Goal: Task Accomplishment & Management: Use online tool/utility

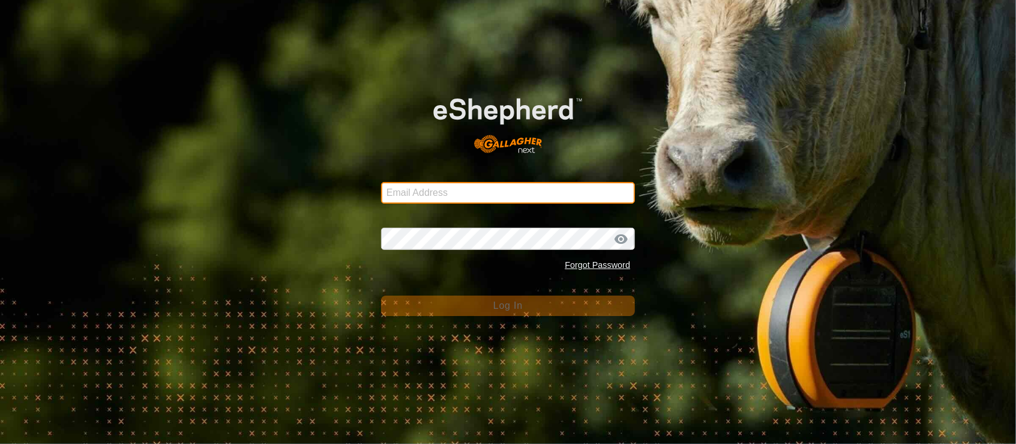
click at [422, 185] on input "Email Address" at bounding box center [508, 193] width 254 height 22
click at [427, 195] on input "Email Address" at bounding box center [508, 193] width 254 height 22
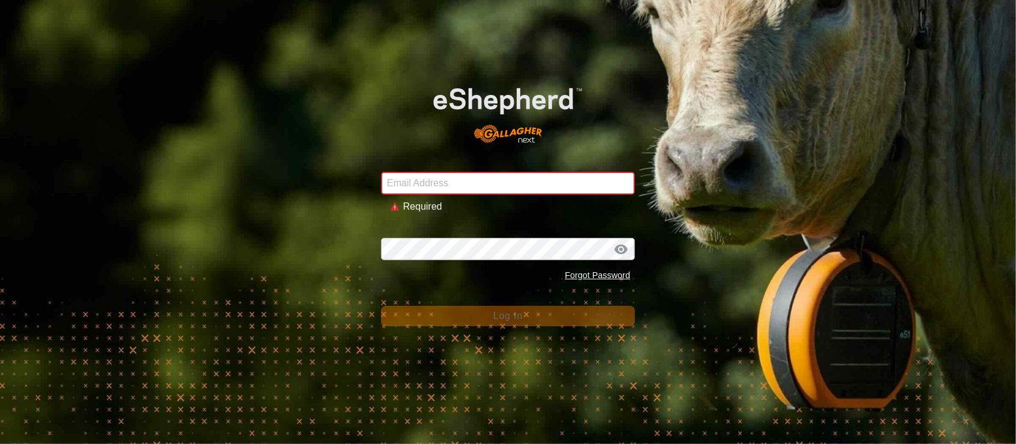
click at [210, 141] on div "Email Address Required Password Forgot Password Log In" at bounding box center [508, 222] width 1016 height 444
click at [482, 187] on input "Email Address" at bounding box center [508, 183] width 254 height 23
click at [471, 236] on div "Password Forgot Password" at bounding box center [508, 254] width 254 height 63
click at [481, 179] on input "Email Address" at bounding box center [508, 183] width 254 height 23
click at [480, 189] on input "Email Address" at bounding box center [508, 183] width 254 height 23
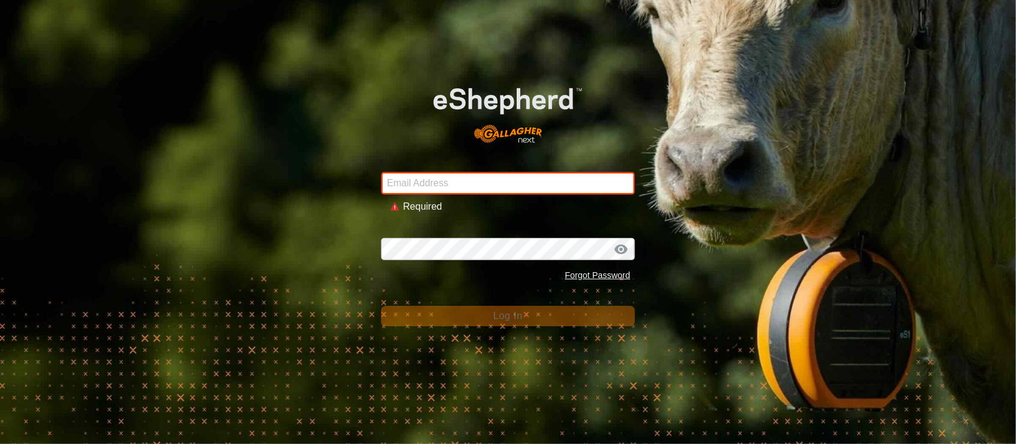
type input "[PERSON_NAME][EMAIL_ADDRESS][DOMAIN_NAME]"
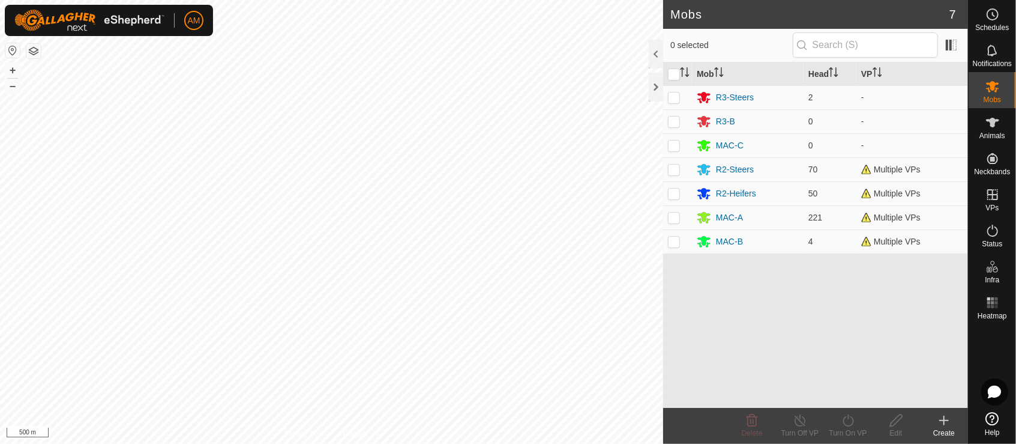
click at [938, 420] on icon at bounding box center [944, 420] width 14 height 14
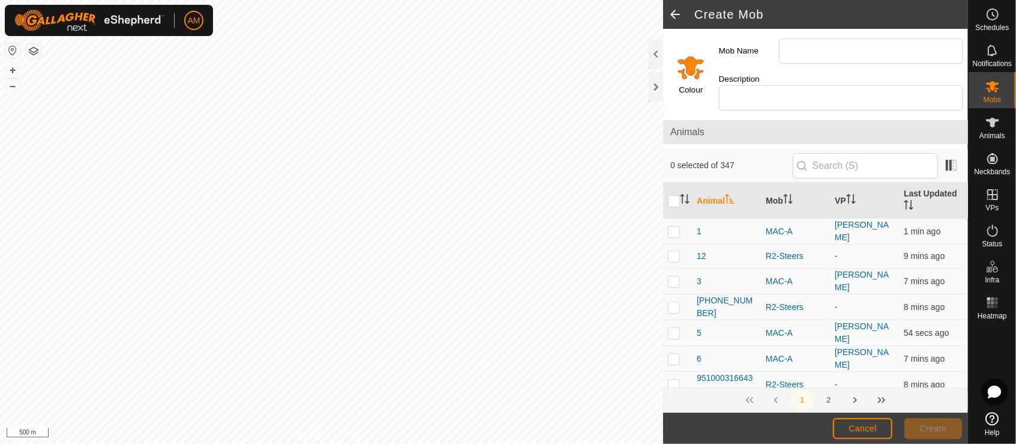
click at [681, 13] on span at bounding box center [675, 14] width 24 height 29
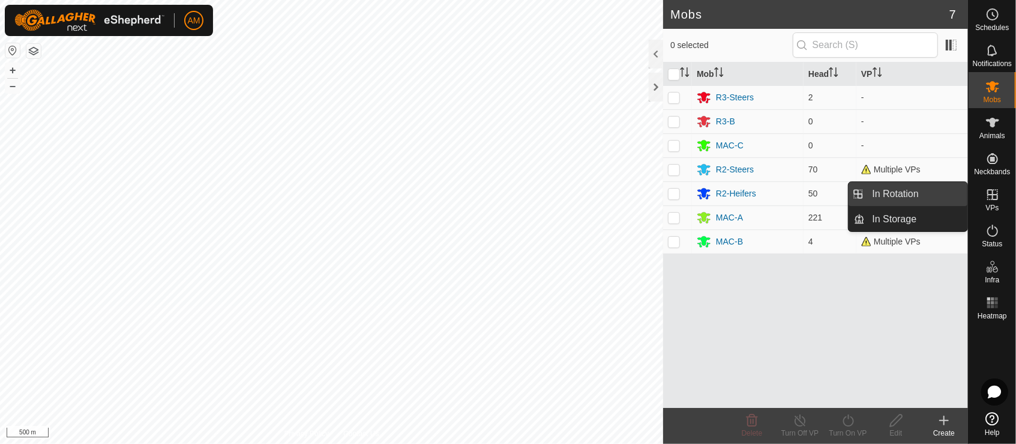
click at [950, 201] on link "In Rotation" at bounding box center [917, 194] width 103 height 24
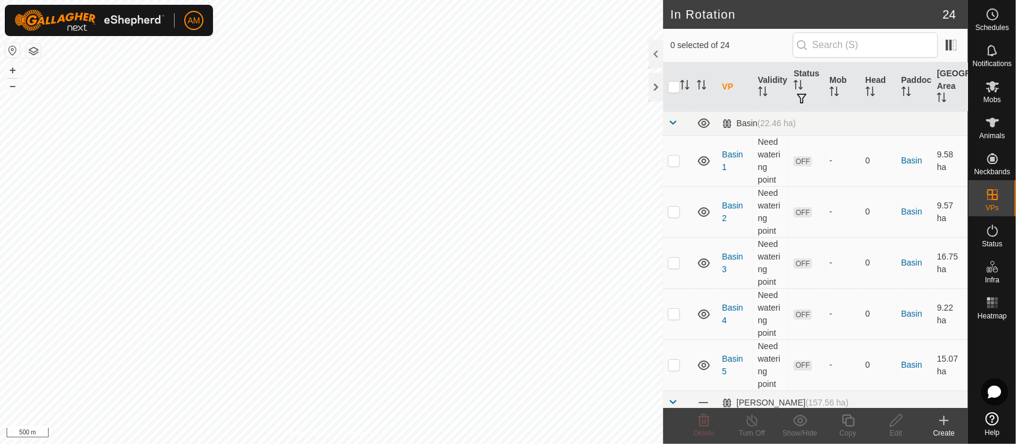
click at [944, 428] on div "Create" at bounding box center [944, 432] width 48 height 11
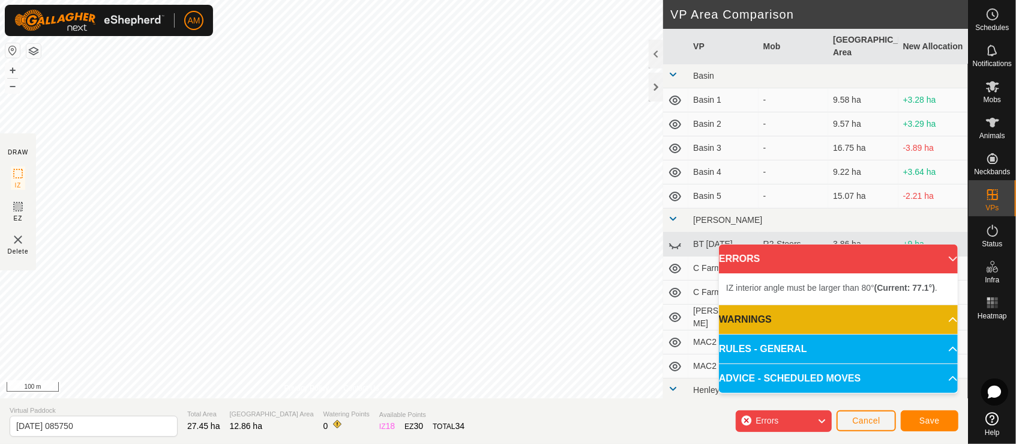
click at [474, 257] on div "IZ interior angle must be larger than 80° (Current: 77.1°) . + – ⇧ i 100 m" at bounding box center [331, 199] width 663 height 398
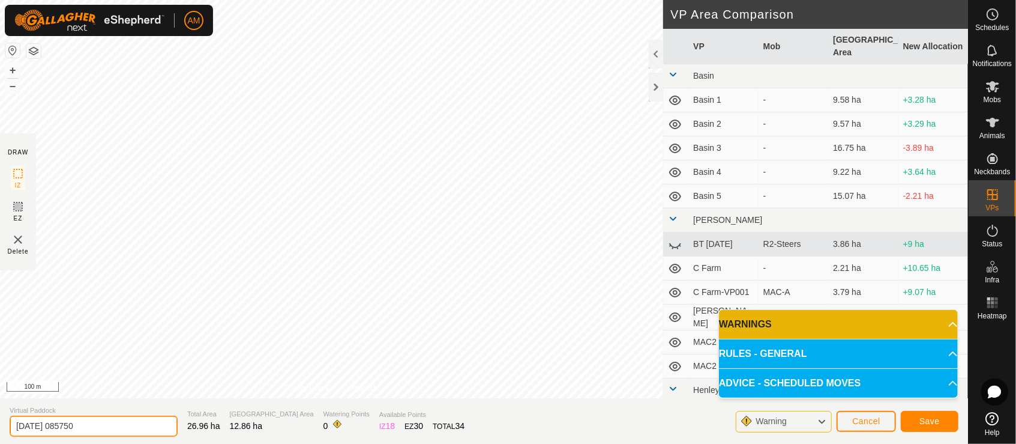
drag, startPoint x: 96, startPoint y: 429, endPoint x: -5, endPoint y: 423, distance: 101.0
click at [0, 423] on html "AM Schedules Notifications Mobs Animals Neckbands VPs Status Infra Heatmap Help…" at bounding box center [508, 222] width 1016 height 444
type input "VP"
click at [935, 412] on button "Save" at bounding box center [930, 421] width 58 height 21
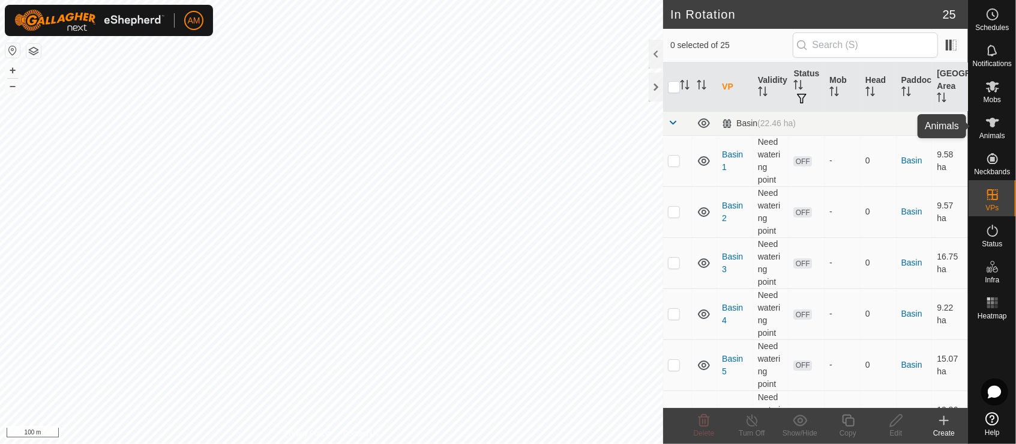
click at [1006, 133] on div "Animals" at bounding box center [992, 126] width 47 height 36
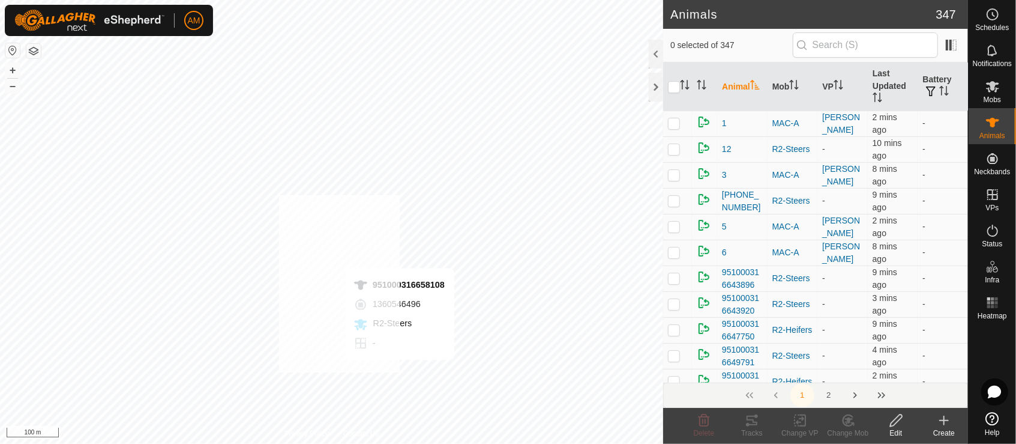
checkbox input "true"
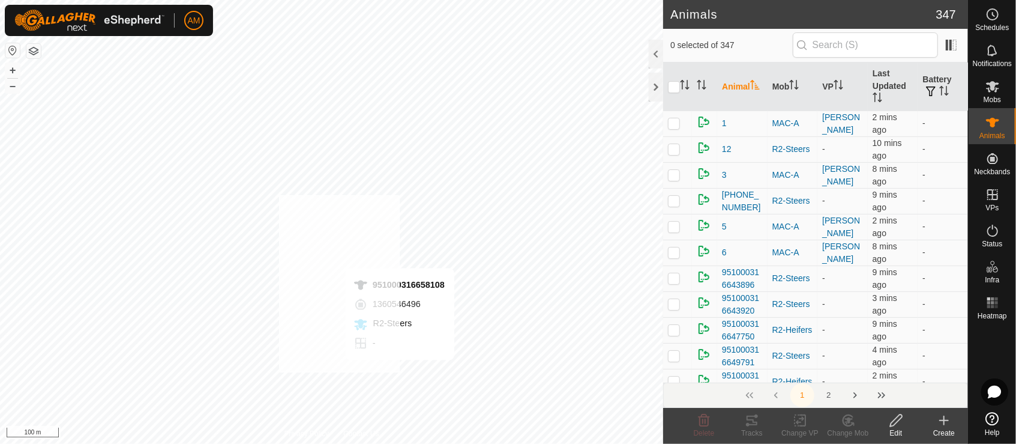
checkbox input "true"
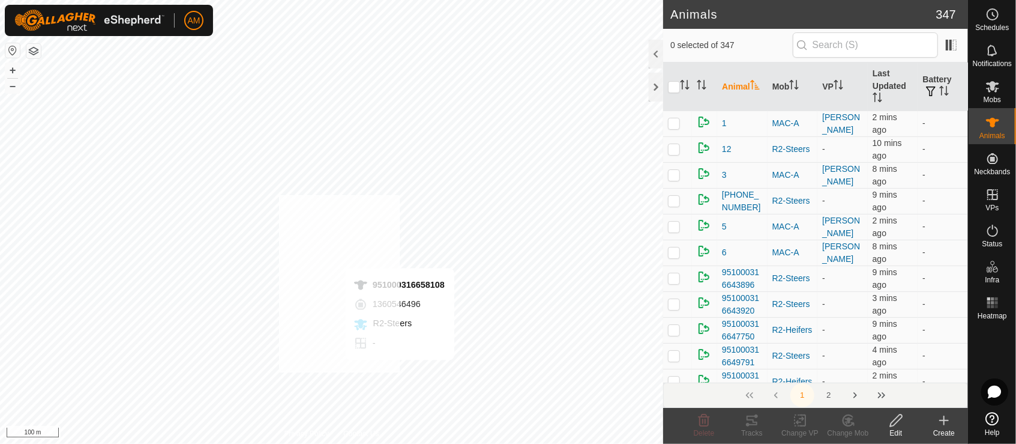
checkbox input "true"
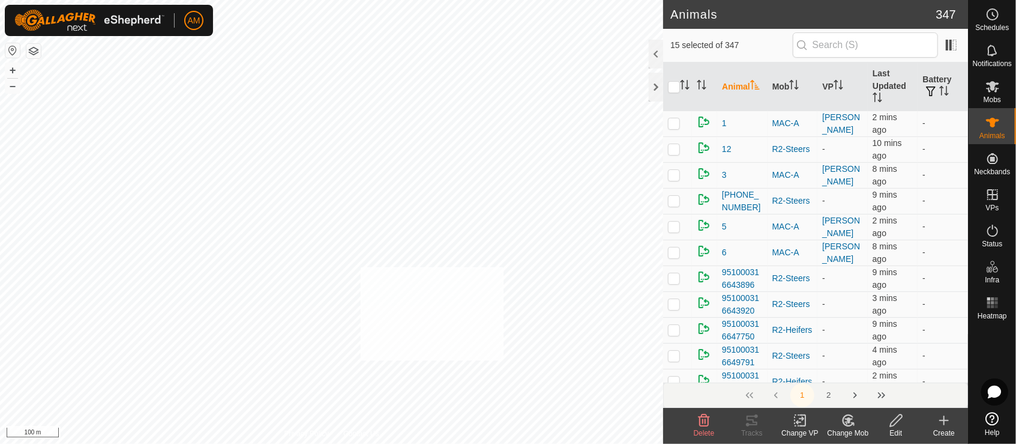
checkbox input "true"
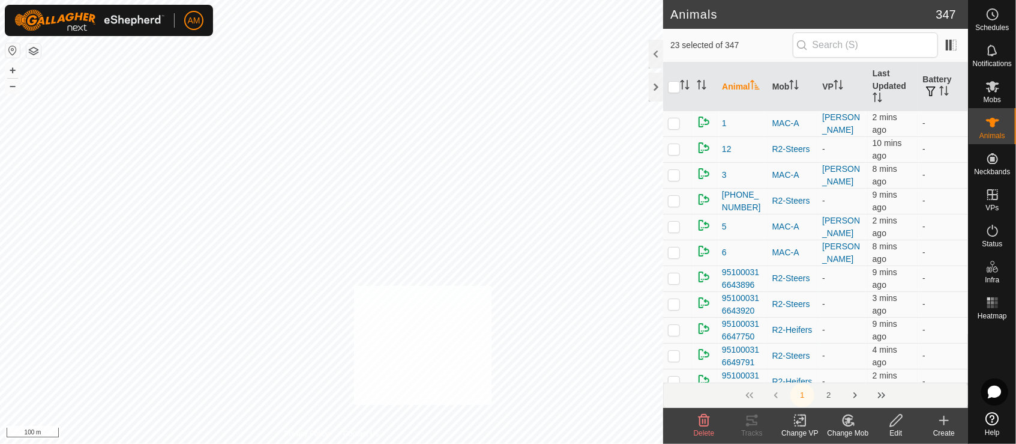
checkbox input "true"
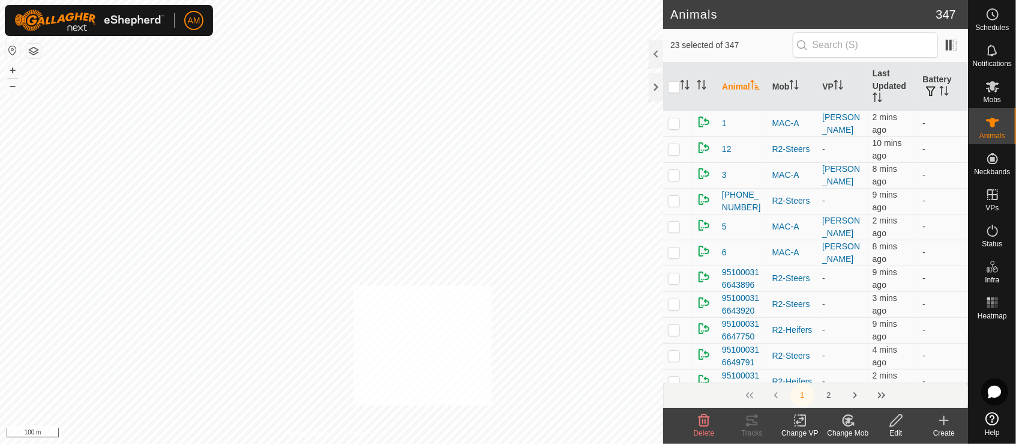
checkbox input "true"
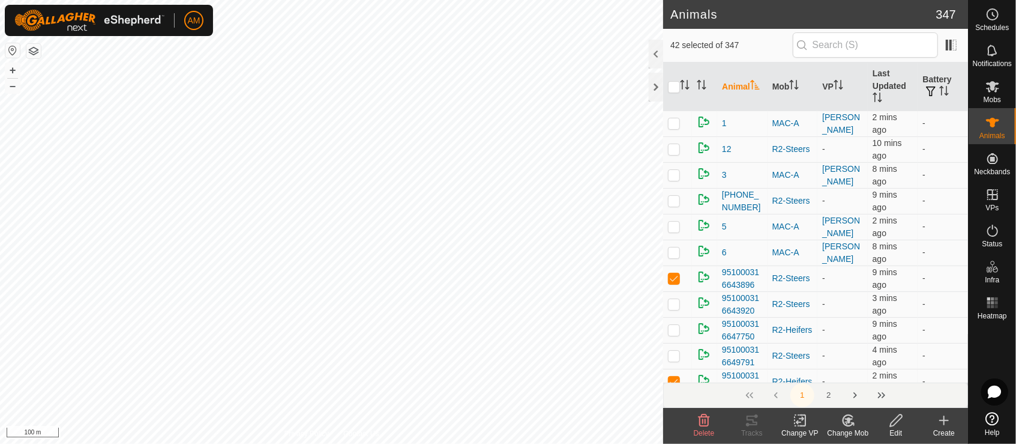
checkbox input "true"
click at [783, 416] on change-vp-svg-icon at bounding box center [800, 420] width 48 height 14
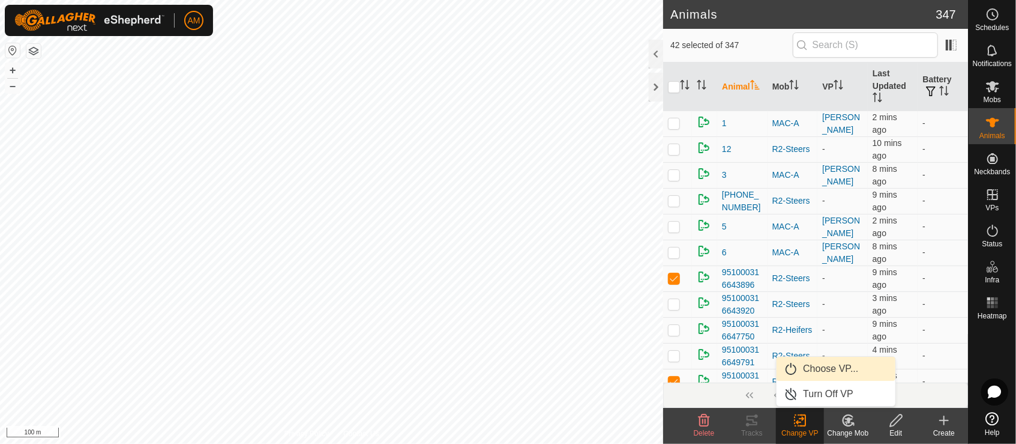
click at [810, 368] on link "Choose VP..." at bounding box center [836, 369] width 119 height 24
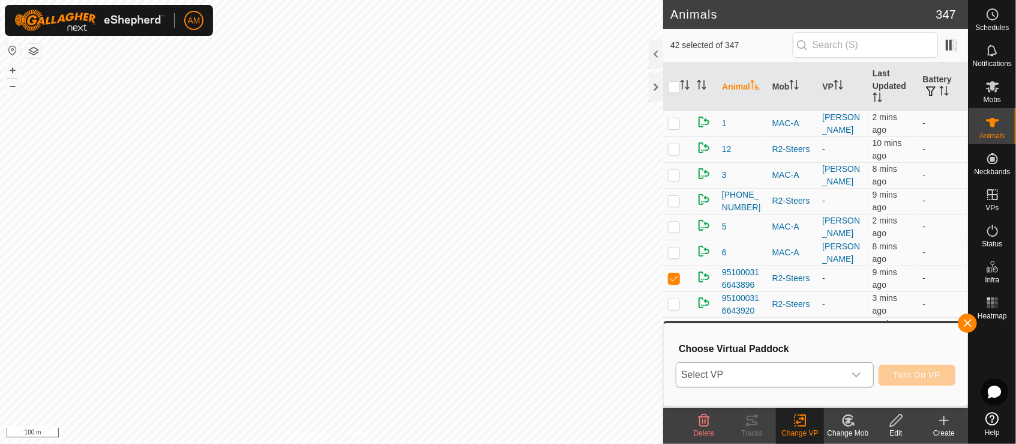
click at [803, 371] on span "Select VP" at bounding box center [761, 375] width 168 height 24
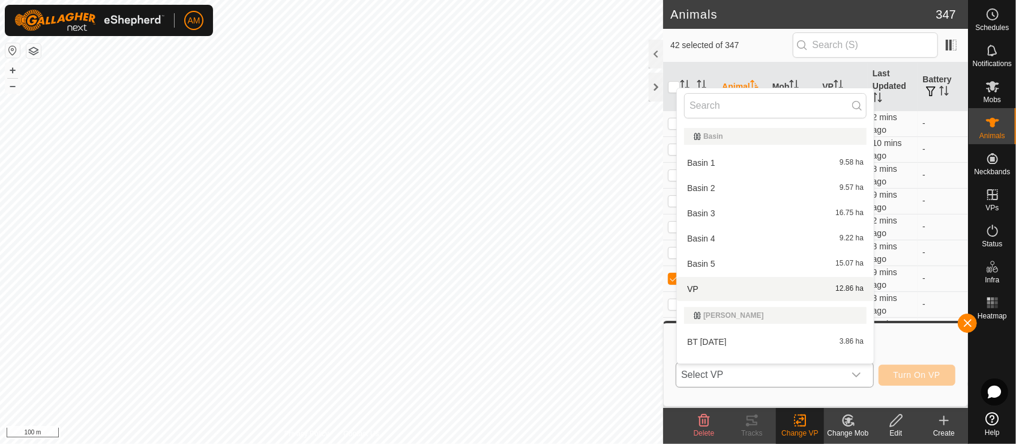
scroll to position [16, 0]
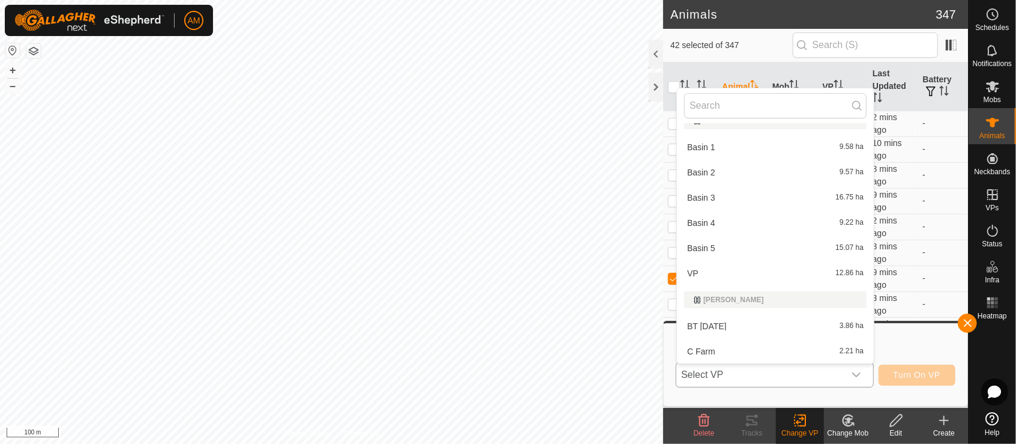
click at [704, 275] on li "VP 12.86 ha" at bounding box center [775, 273] width 197 height 24
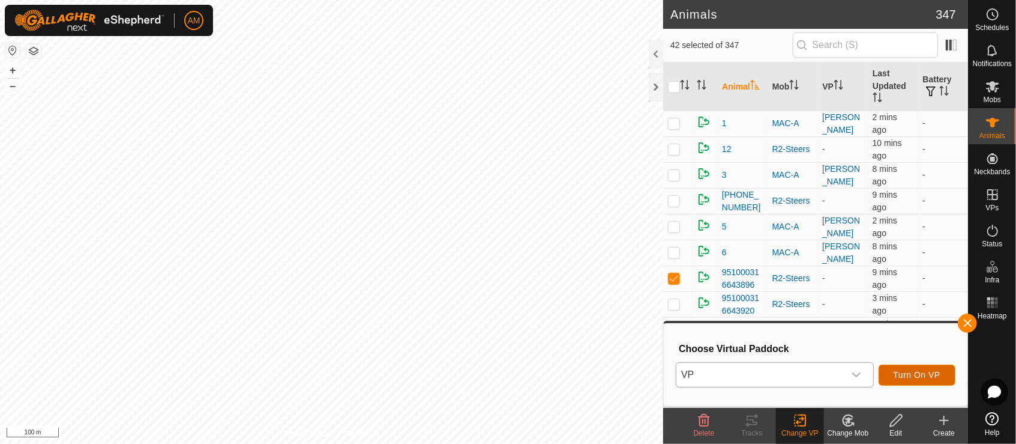
click at [924, 371] on span "Turn On VP" at bounding box center [917, 375] width 47 height 10
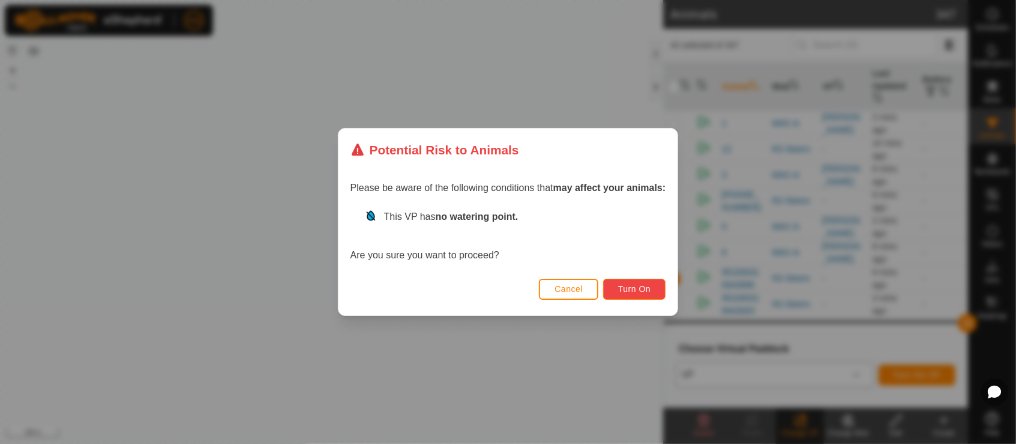
click at [642, 282] on button "Turn On" at bounding box center [634, 289] width 62 height 21
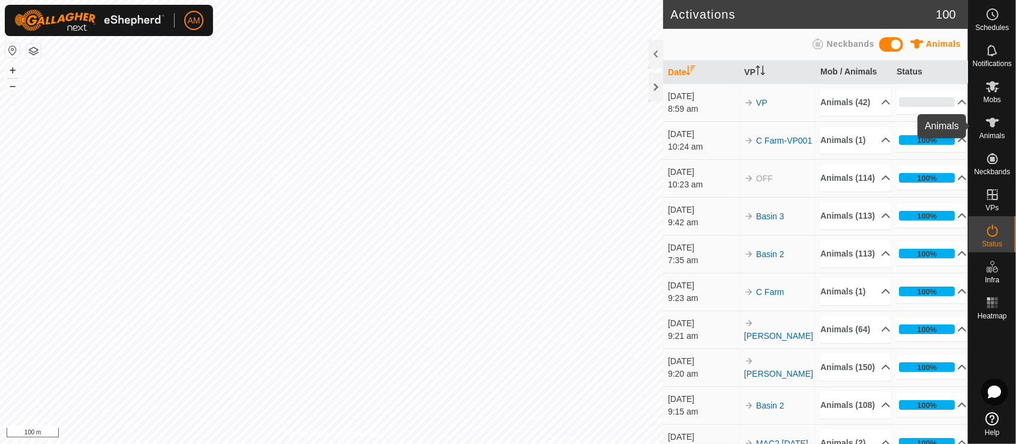
click at [1000, 134] on span "Animals" at bounding box center [993, 135] width 26 height 7
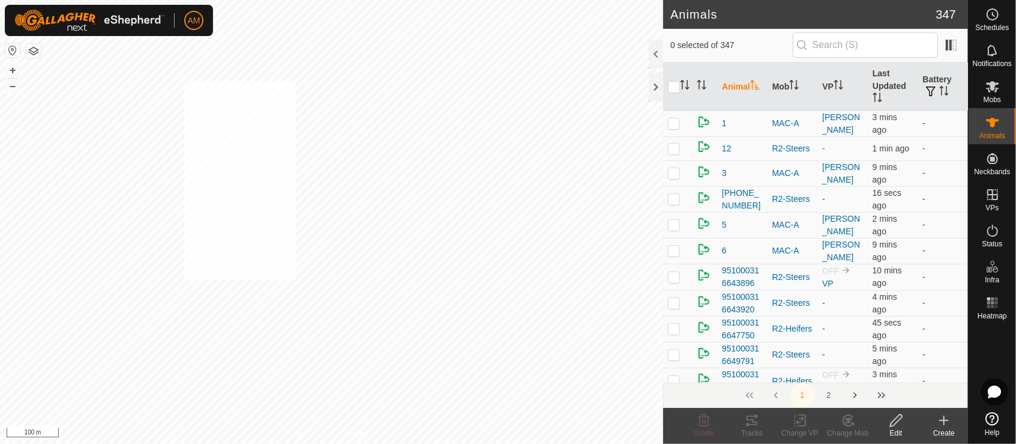
checkbox input "true"
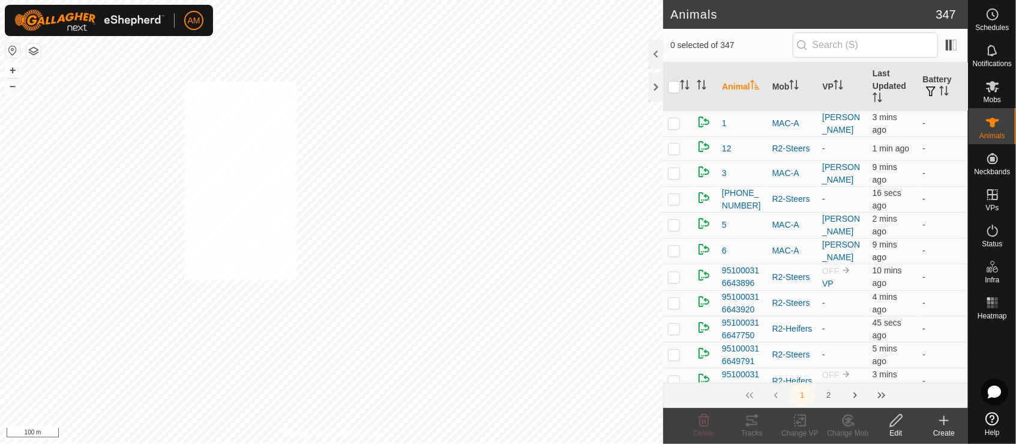
checkbox input "true"
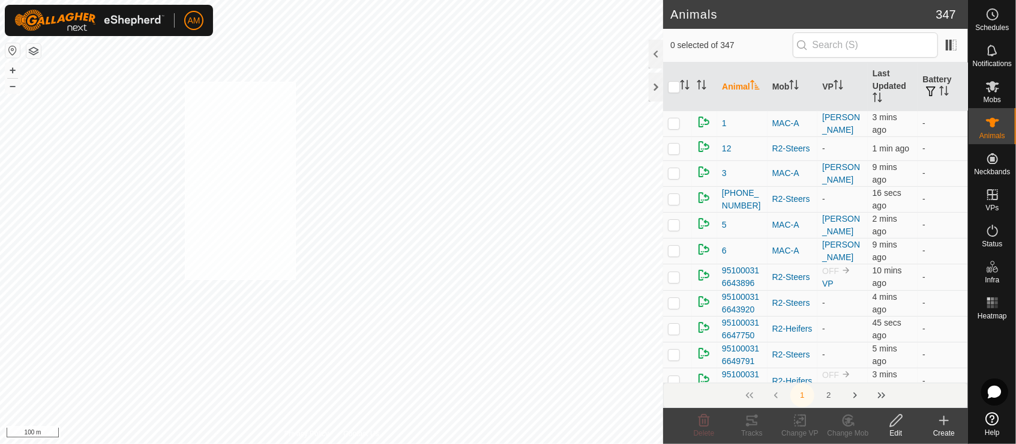
checkbox input "true"
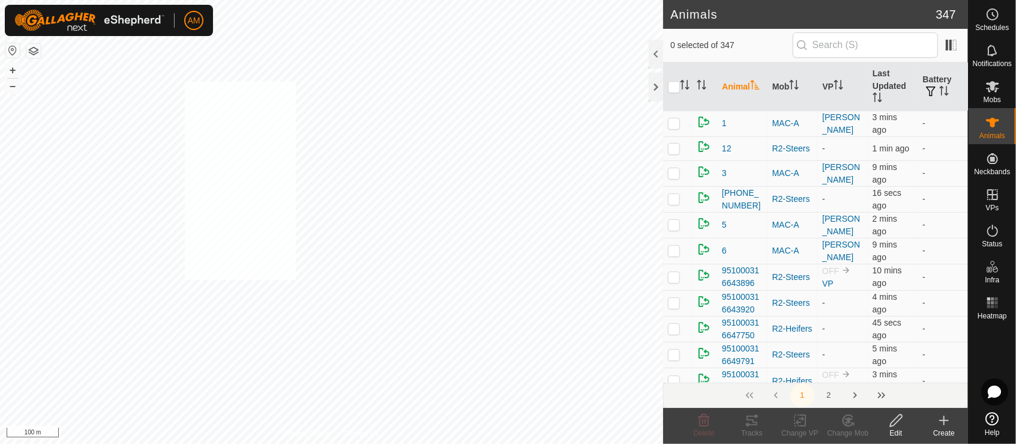
checkbox input "true"
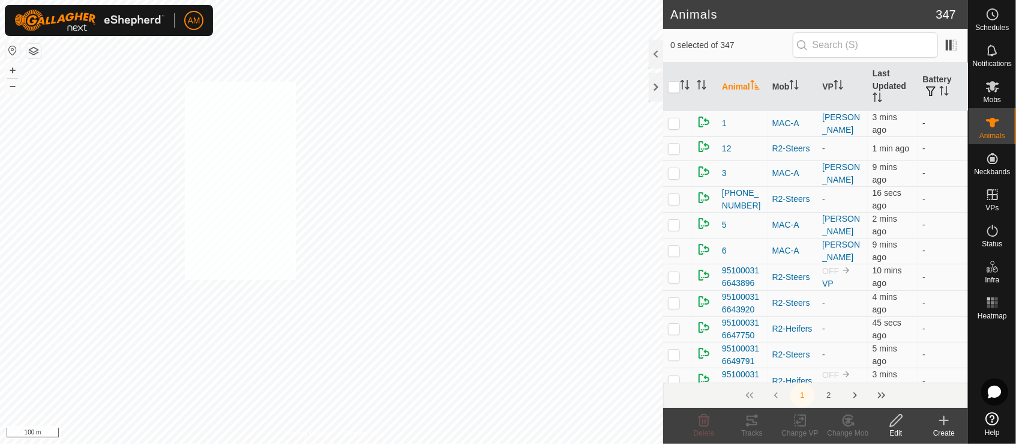
checkbox input "true"
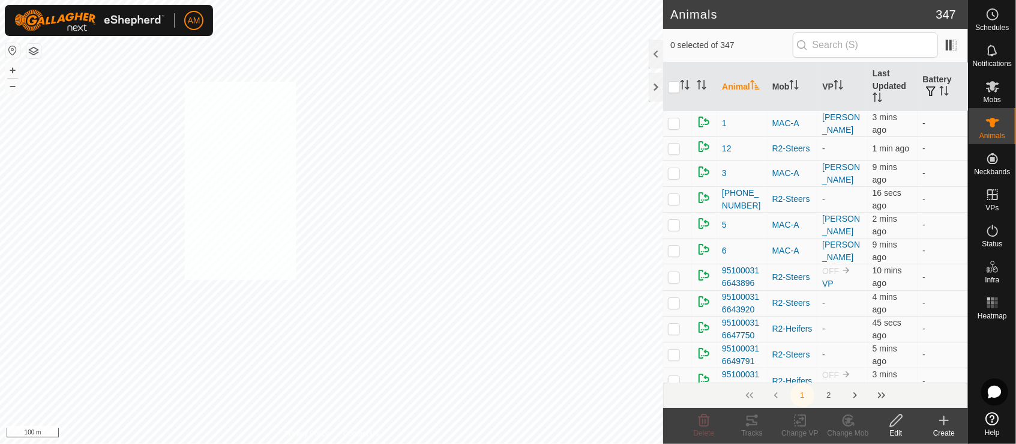
checkbox input "true"
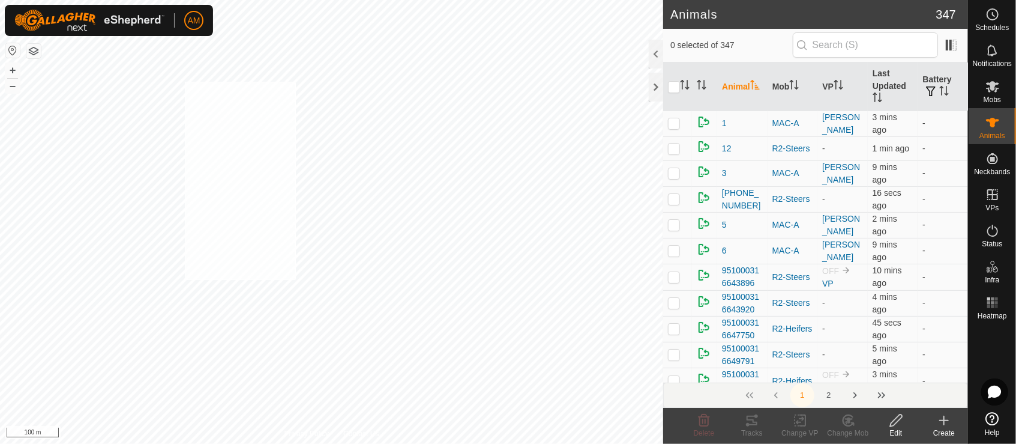
checkbox input "true"
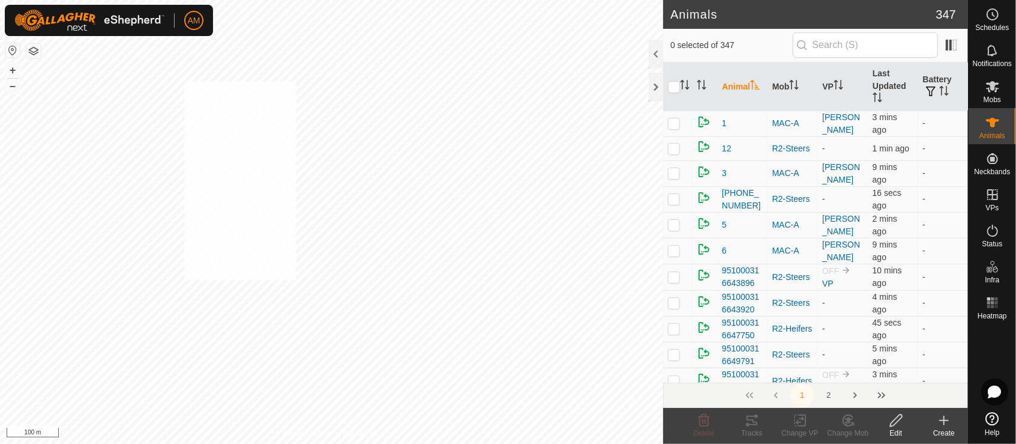
checkbox input "true"
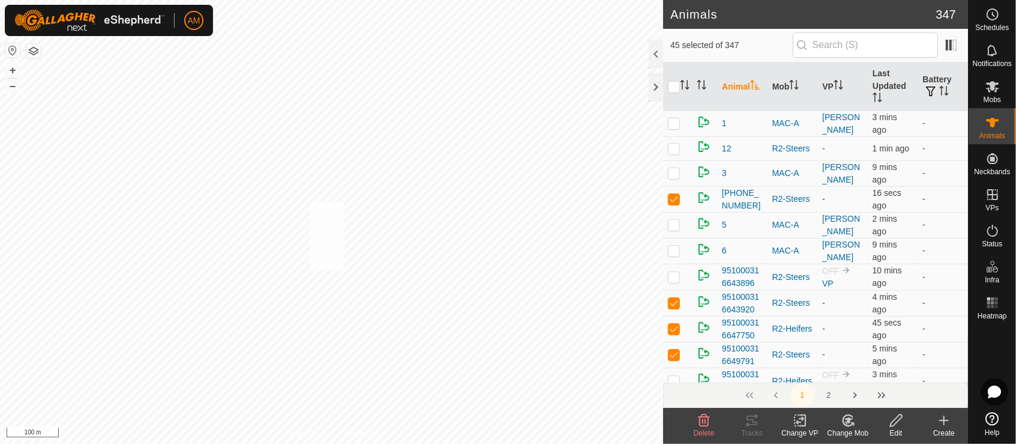
checkbox input "true"
click at [804, 430] on div "Change VP" at bounding box center [800, 432] width 48 height 11
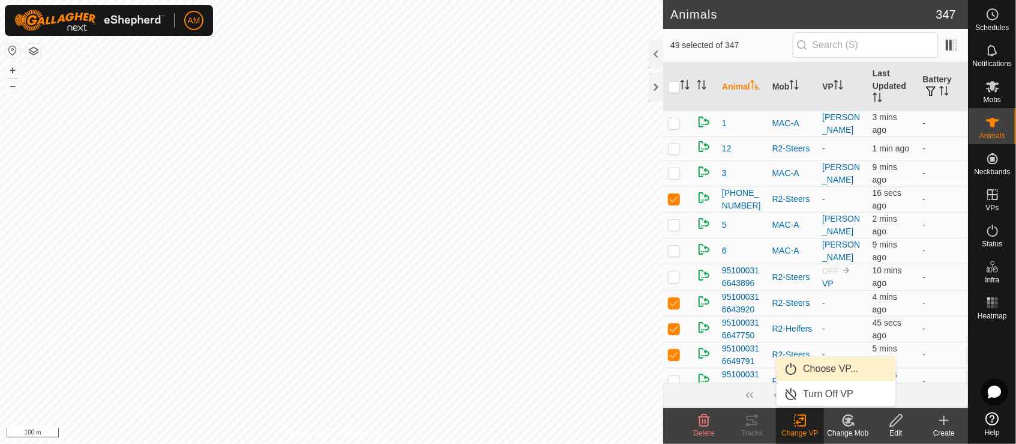
click at [807, 367] on link "Choose VP..." at bounding box center [836, 369] width 119 height 24
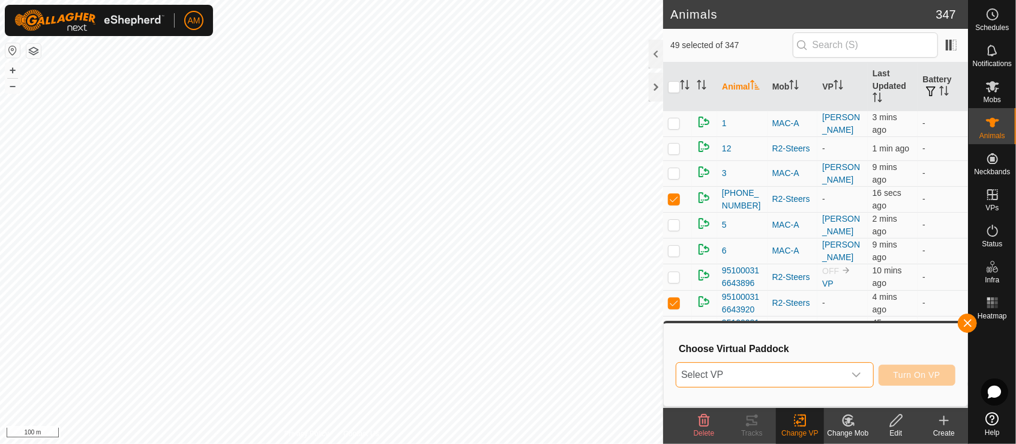
click at [740, 377] on span "Select VP" at bounding box center [761, 375] width 168 height 24
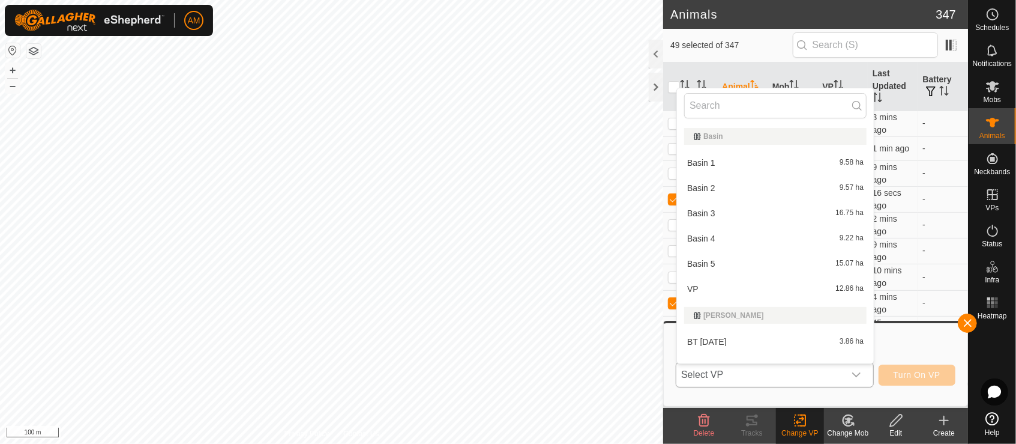
scroll to position [16, 0]
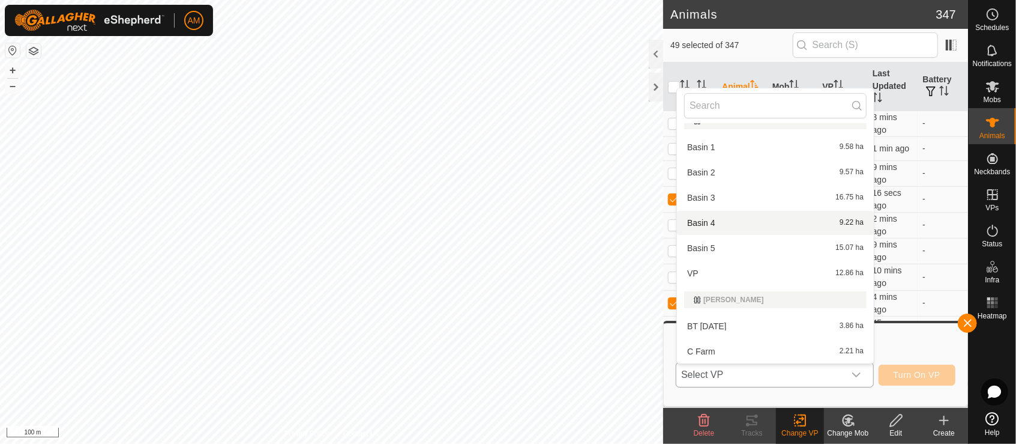
click at [709, 220] on li "Basin 4 9.22 ha" at bounding box center [775, 223] width 197 height 24
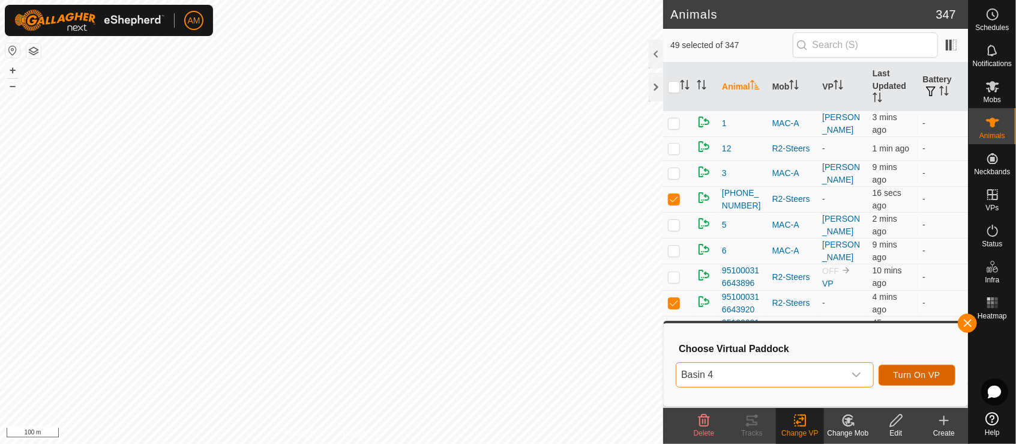
click at [935, 372] on span "Turn On VP" at bounding box center [917, 375] width 47 height 10
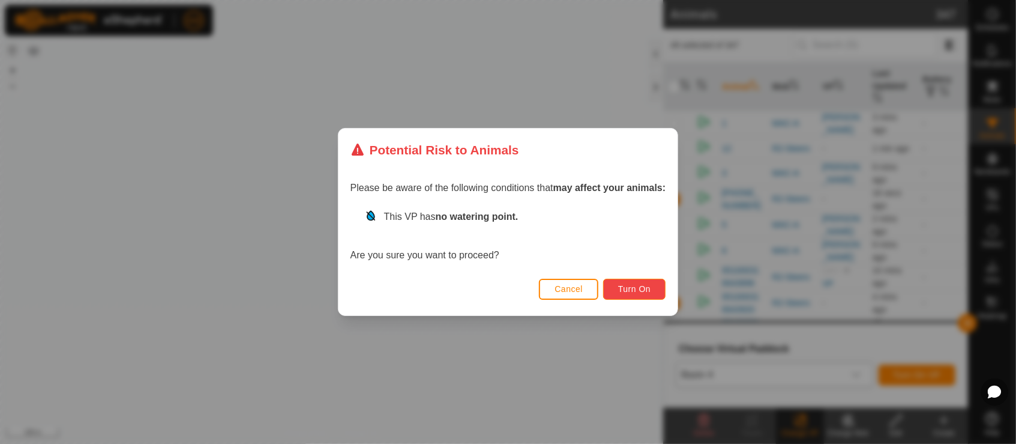
click at [644, 285] on span "Turn On" at bounding box center [634, 289] width 32 height 10
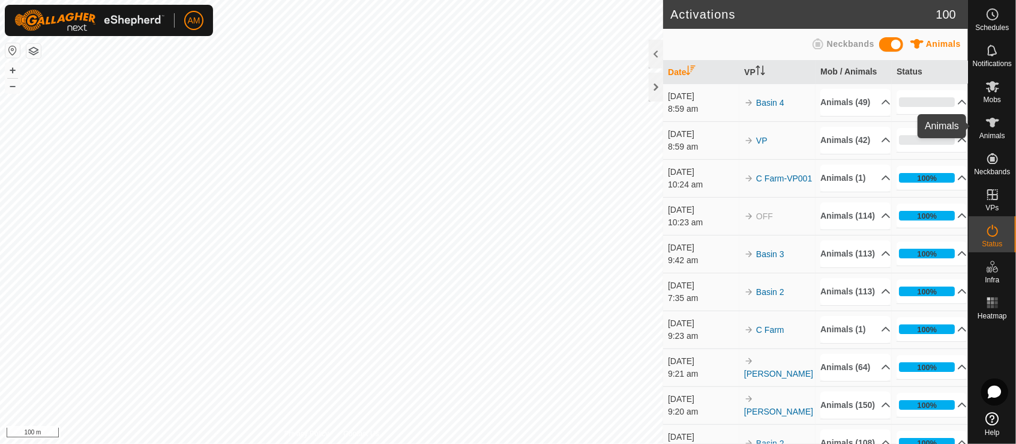
click at [998, 123] on icon at bounding box center [993, 122] width 14 height 14
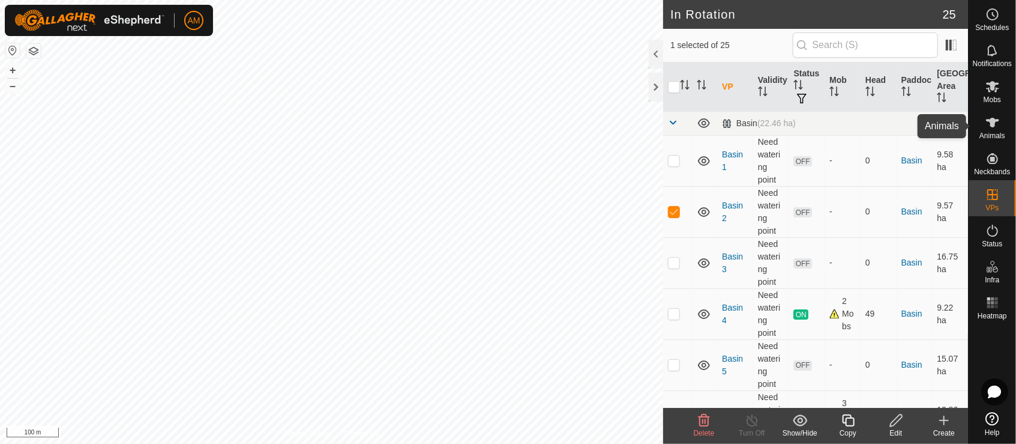
click at [992, 127] on icon at bounding box center [993, 122] width 14 height 14
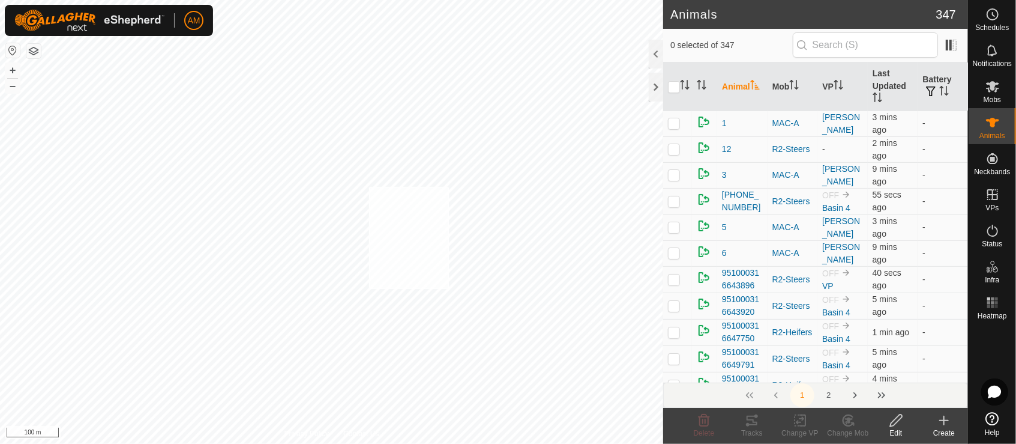
checkbox input "true"
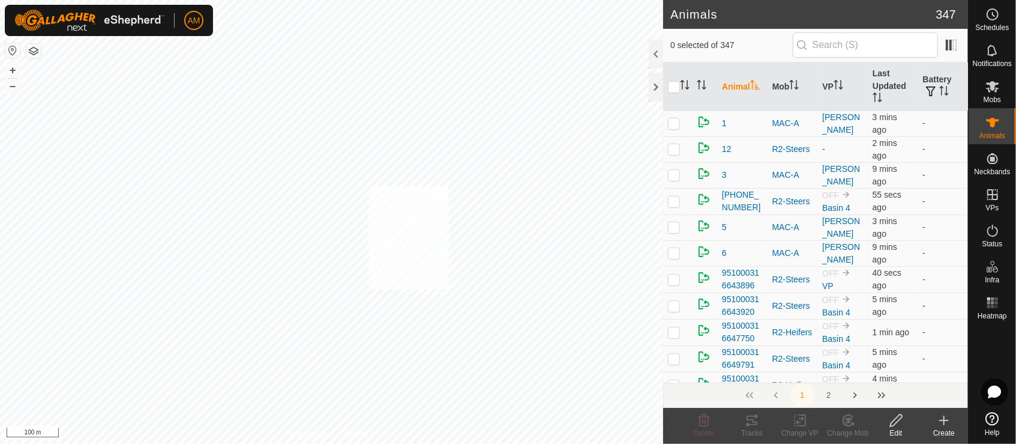
checkbox input "true"
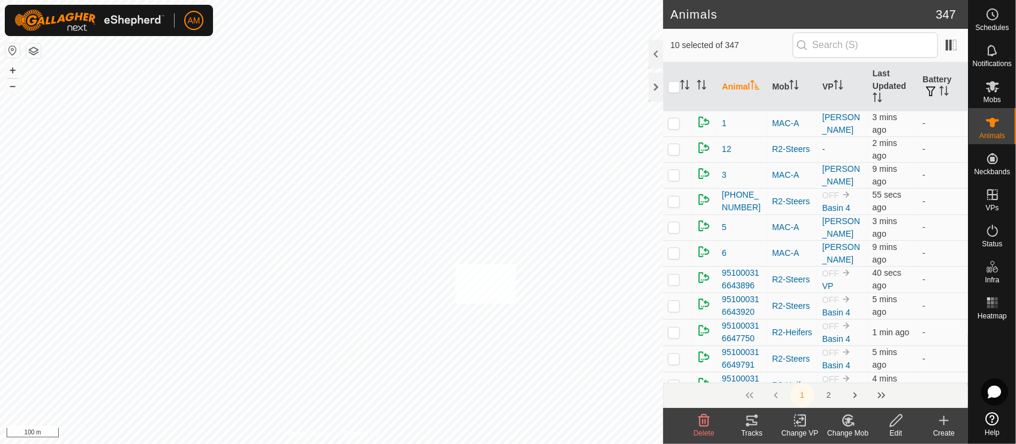
checkbox input "true"
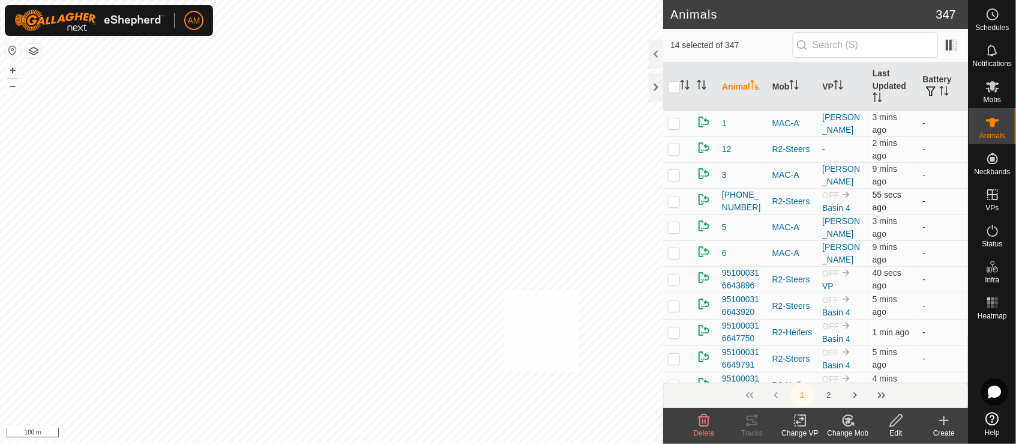
checkbox input "true"
click at [800, 425] on icon at bounding box center [802, 420] width 5 height 11
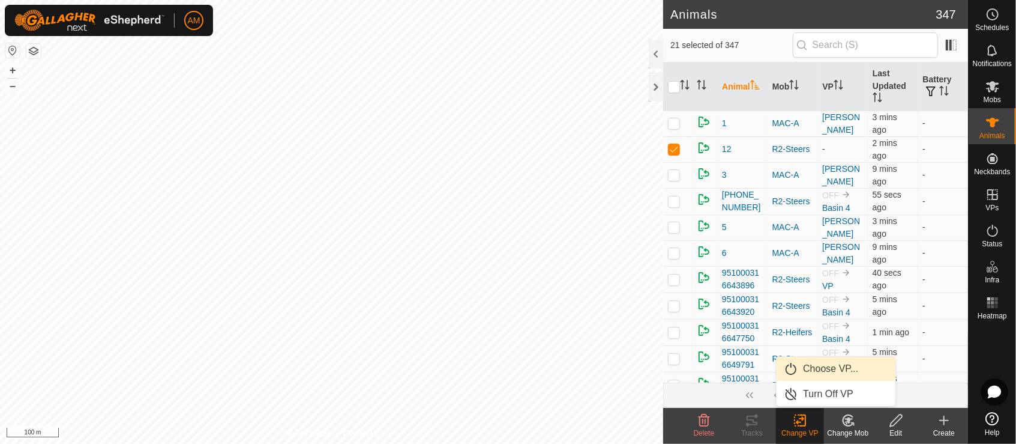
click at [821, 362] on link "Choose VP..." at bounding box center [836, 369] width 119 height 24
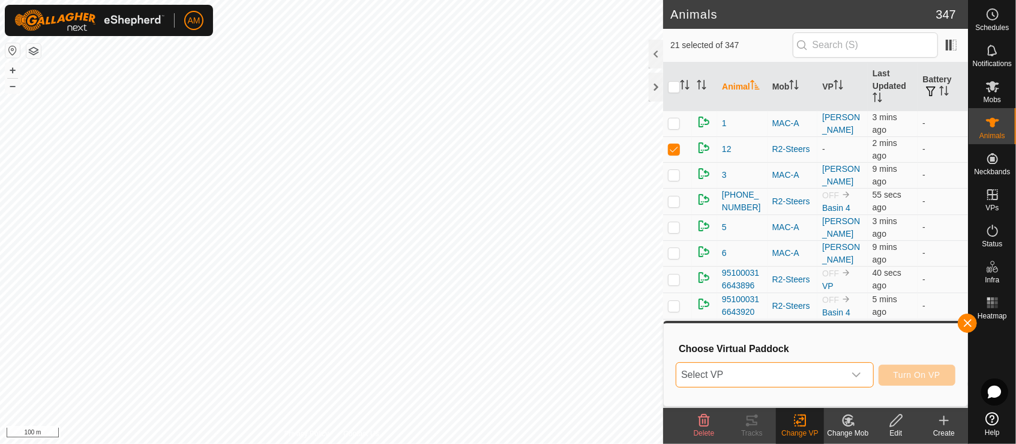
click at [786, 368] on span "Select VP" at bounding box center [761, 375] width 168 height 24
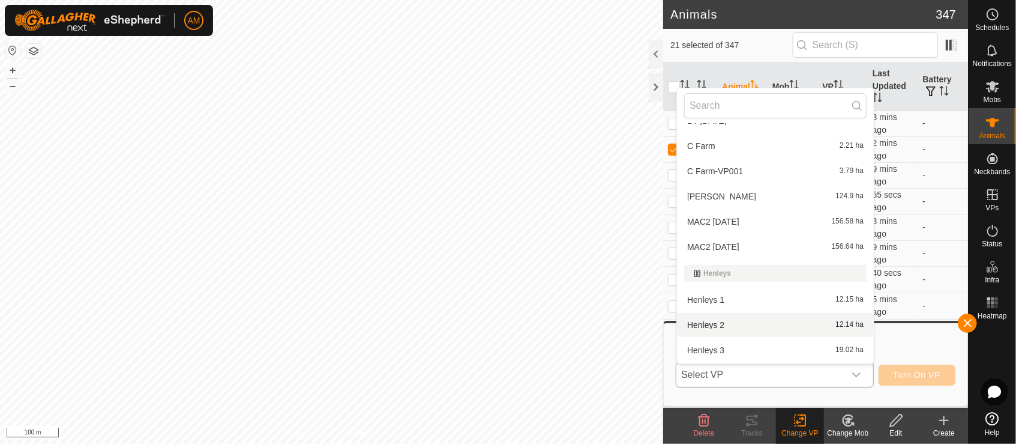
scroll to position [349, 0]
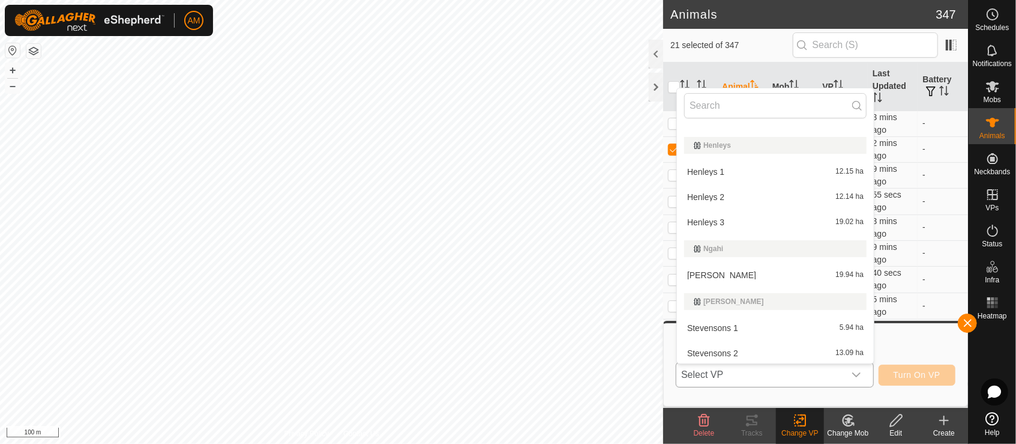
click at [707, 172] on li "Henleys 1 12.15 ha" at bounding box center [775, 172] width 197 height 24
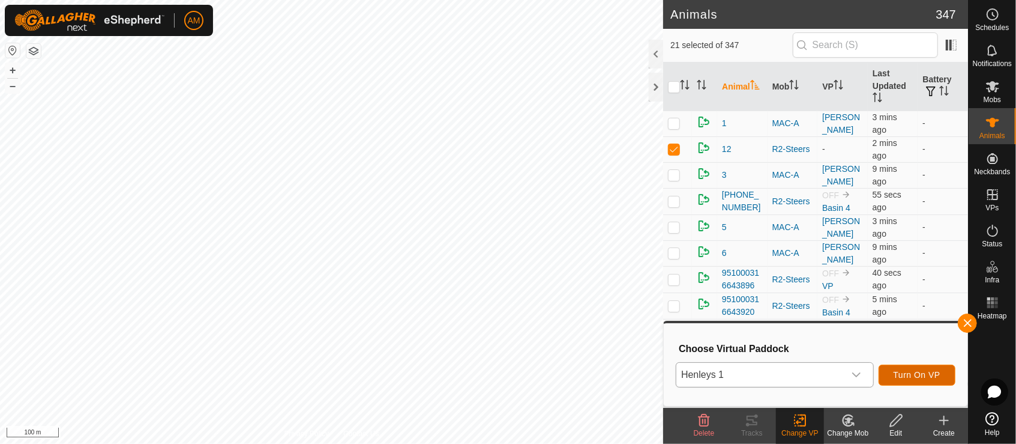
click at [930, 376] on span "Turn On VP" at bounding box center [917, 375] width 47 height 10
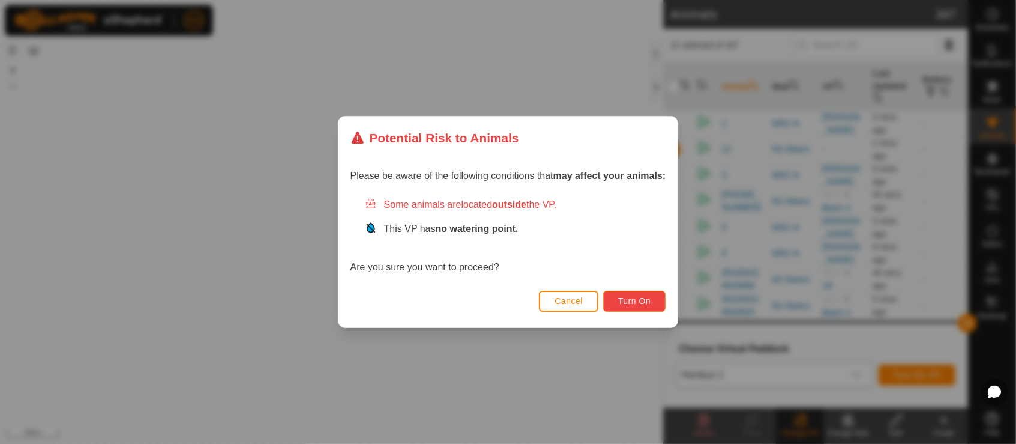
click at [627, 298] on span "Turn On" at bounding box center [634, 301] width 32 height 10
